Goal: Check status

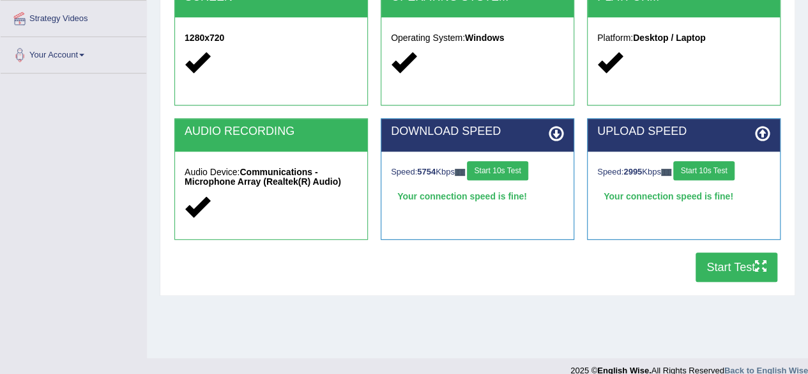
scroll to position [281, 0]
click at [732, 259] on button "Start Test" at bounding box center [737, 266] width 82 height 29
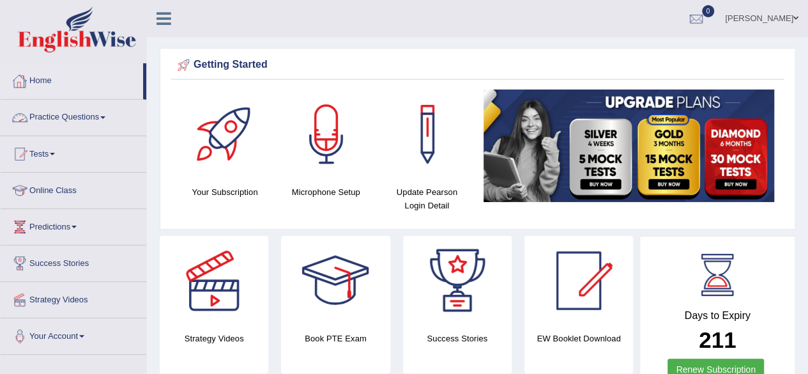
click at [40, 88] on link "Home" at bounding box center [72, 79] width 142 height 32
click at [47, 87] on link "Home" at bounding box center [72, 79] width 142 height 32
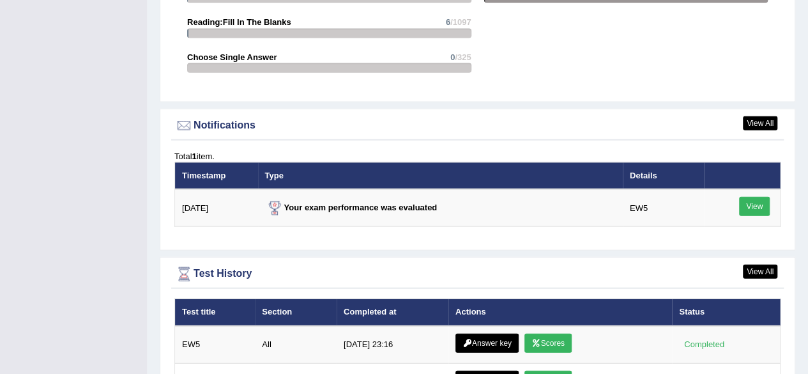
scroll to position [1508, 0]
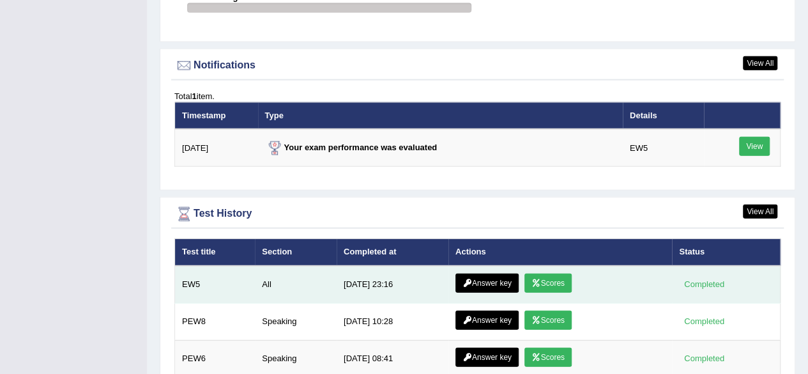
click at [538, 280] on icon at bounding box center [536, 283] width 10 height 8
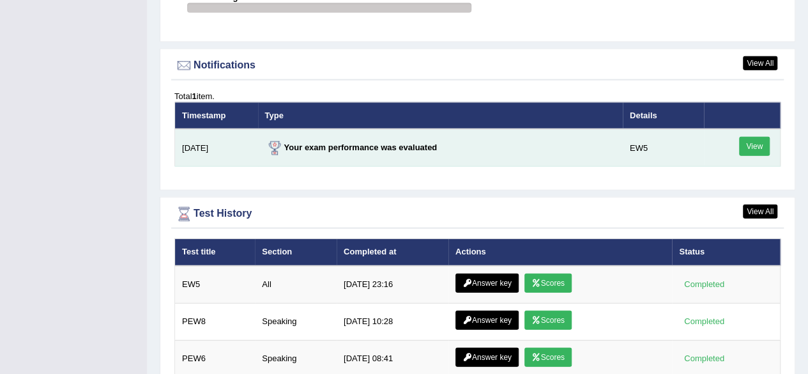
click at [755, 147] on link "View" at bounding box center [754, 146] width 31 height 19
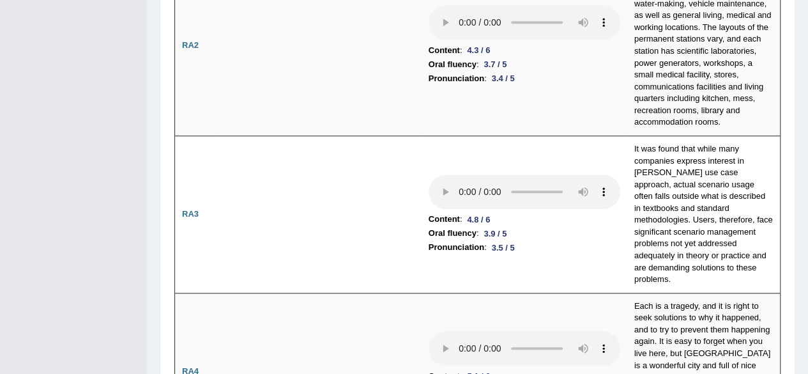
scroll to position [100, 0]
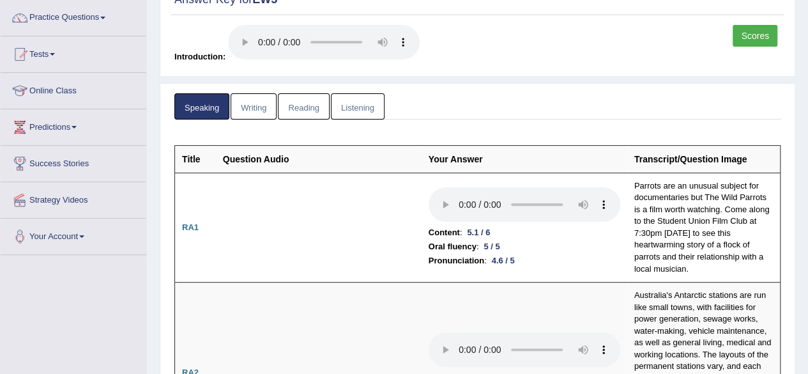
click at [254, 110] on link "Writing" at bounding box center [254, 106] width 46 height 26
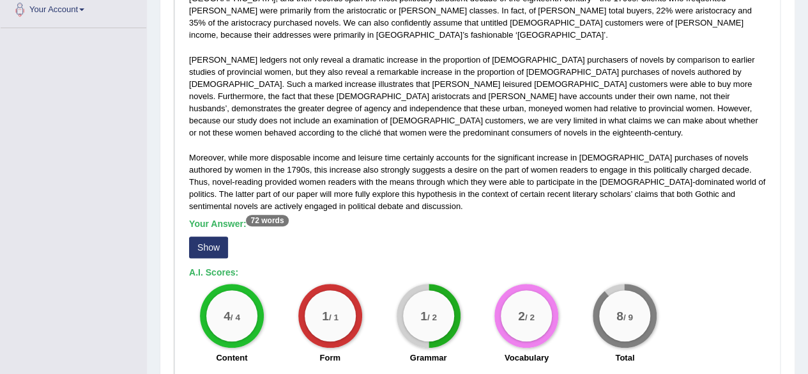
scroll to position [355, 0]
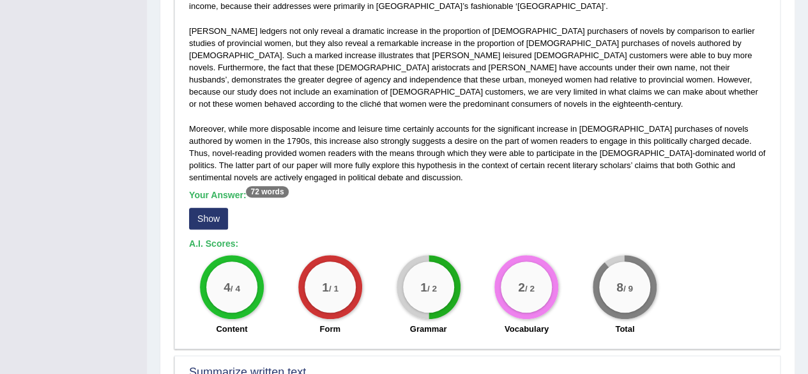
click at [218, 208] on button "Show" at bounding box center [208, 219] width 39 height 22
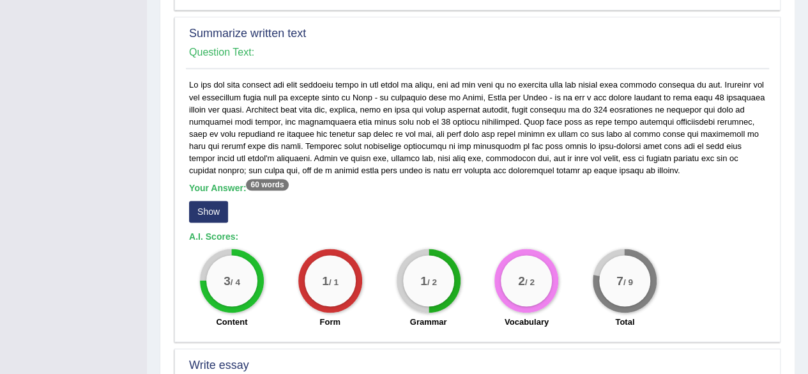
scroll to position [63, 0]
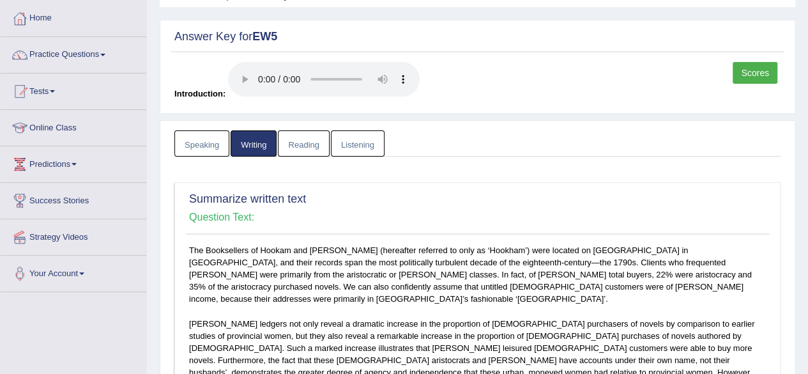
click at [296, 148] on link "Reading" at bounding box center [303, 143] width 51 height 26
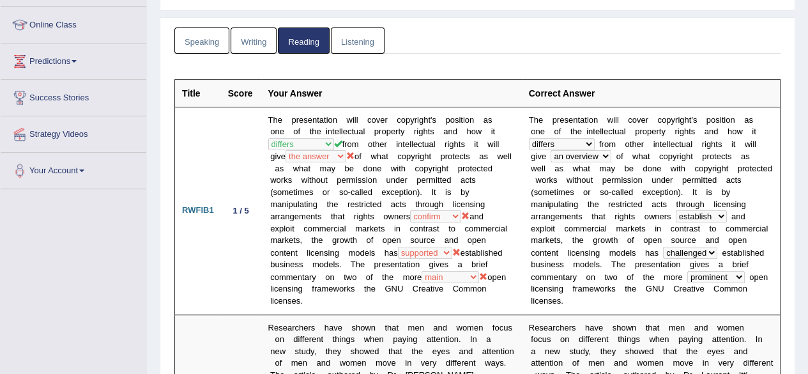
scroll to position [0, 0]
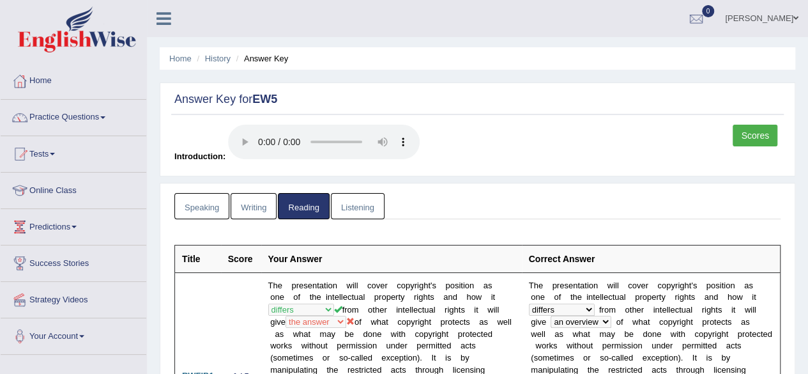
click at [348, 199] on link "Listening" at bounding box center [358, 206] width 54 height 26
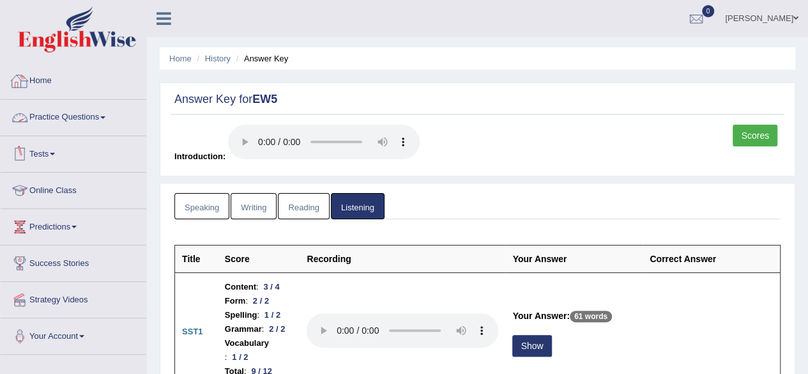
click at [76, 84] on link "Home" at bounding box center [74, 79] width 146 height 32
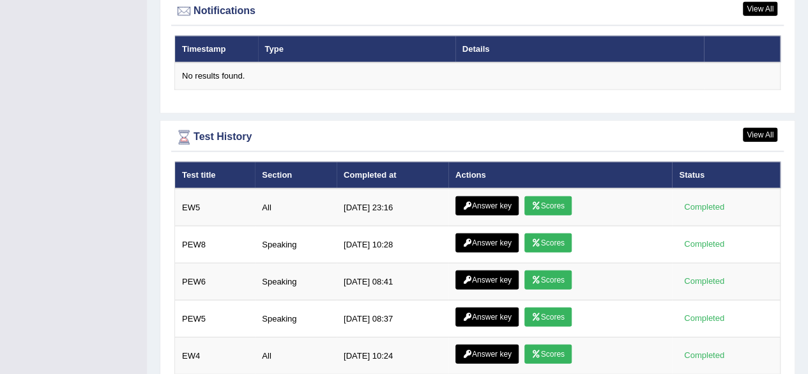
scroll to position [1587, 0]
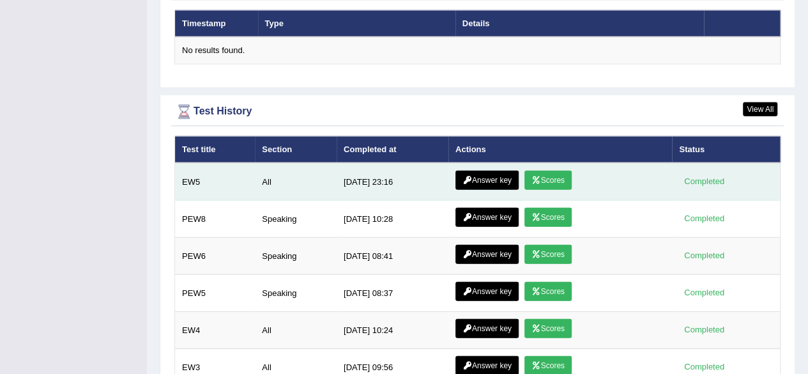
click at [546, 176] on link "Scores" at bounding box center [547, 180] width 47 height 19
